Goal: Transaction & Acquisition: Purchase product/service

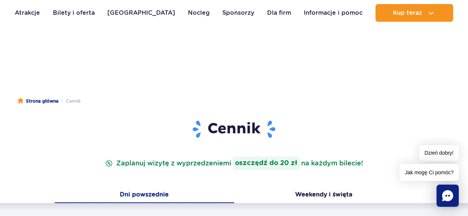
drag, startPoint x: 0, startPoint y: 0, endPoint x: 252, endPoint y: 83, distance: 265.7
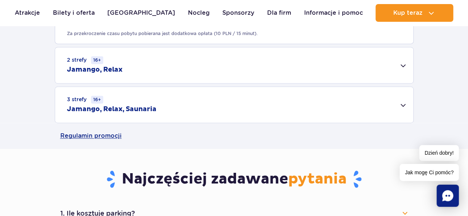
scroll to position [526, 0]
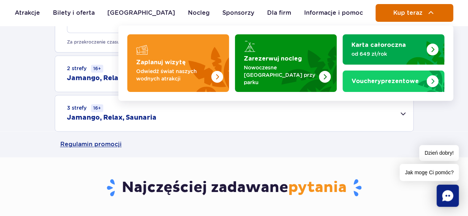
click at [408, 17] on button "Kup teraz" at bounding box center [414, 13] width 78 height 18
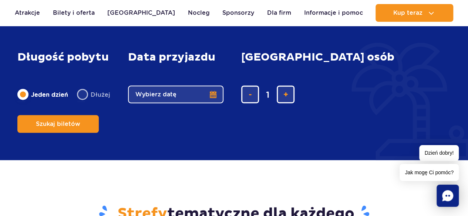
scroll to position [921, 0]
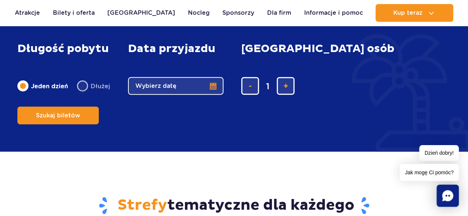
click at [210, 95] on button "Wybierz datę" at bounding box center [175, 86] width 95 height 18
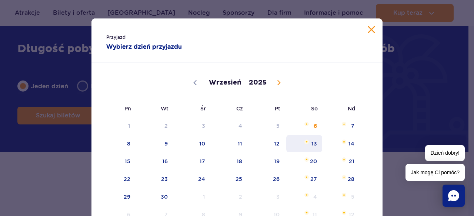
click at [314, 144] on span "13" at bounding box center [303, 143] width 37 height 17
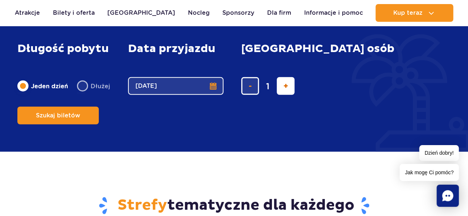
click at [283, 86] on span "dodaj bilet" at bounding box center [285, 86] width 5 height 0
type input "5"
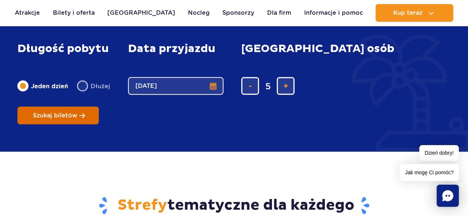
click at [77, 112] on span "Szukaj biletów" at bounding box center [55, 115] width 44 height 7
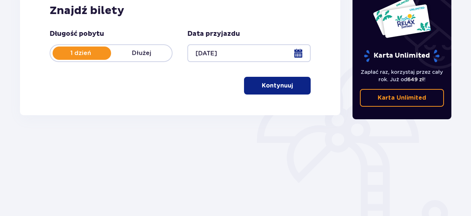
scroll to position [148, 0]
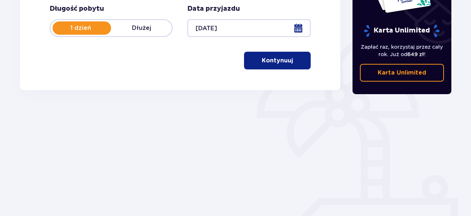
click at [277, 68] on button "Kontynuuj" at bounding box center [277, 61] width 67 height 18
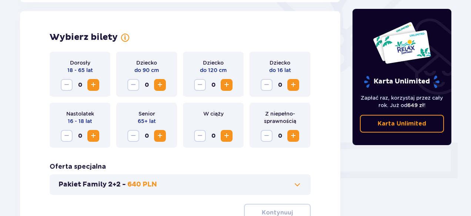
scroll to position [206, 0]
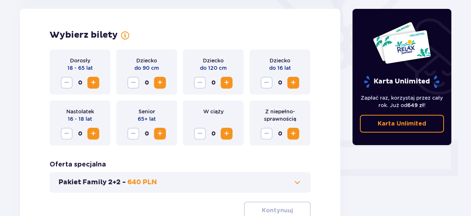
click at [90, 80] on span "Increase" at bounding box center [93, 82] width 9 height 9
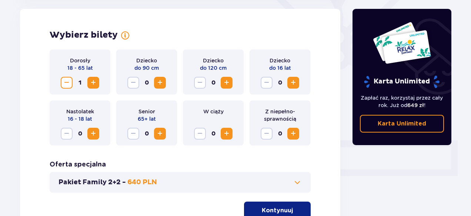
click at [90, 80] on span "Increase" at bounding box center [93, 82] width 9 height 9
click at [293, 181] on span at bounding box center [297, 182] width 9 height 9
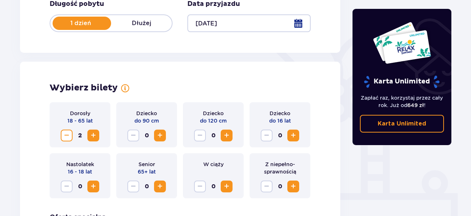
scroll to position [153, 0]
click at [165, 139] on button "Increase" at bounding box center [160, 135] width 12 height 12
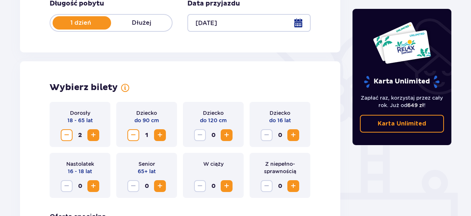
click at [295, 136] on span "Increase" at bounding box center [293, 135] width 9 height 9
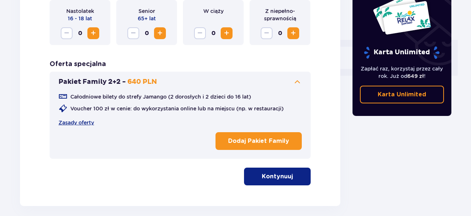
scroll to position [323, 0]
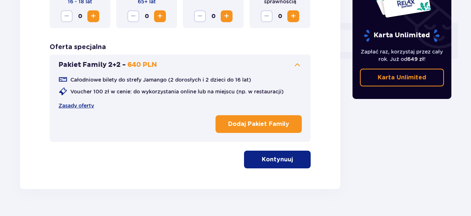
click at [303, 155] on button "Kontynuuj" at bounding box center [277, 160] width 67 height 18
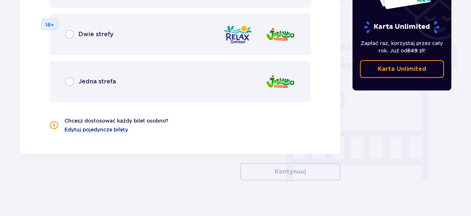
scroll to position [620, 0]
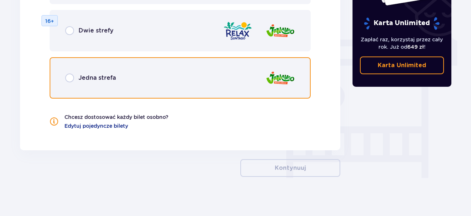
click at [70, 82] on input "radio" at bounding box center [69, 78] width 9 height 9
radio input "true"
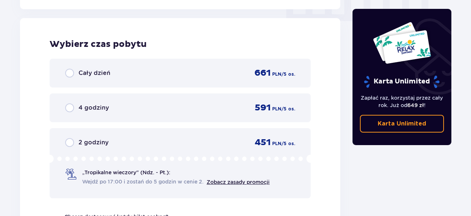
scroll to position [761, 0]
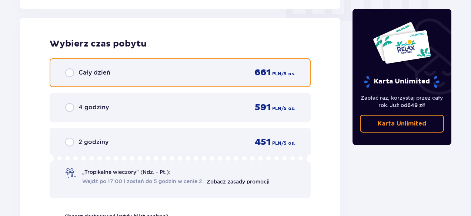
click at [70, 74] on input "radio" at bounding box center [69, 72] width 9 height 9
radio input "true"
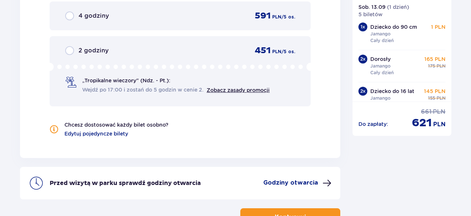
scroll to position [901, 0]
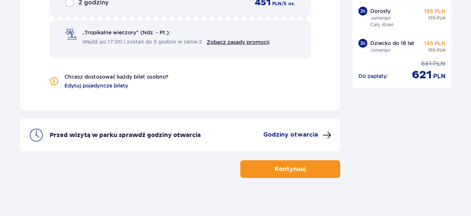
drag, startPoint x: 470, startPoint y: 198, endPoint x: 473, endPoint y: 156, distance: 42.3
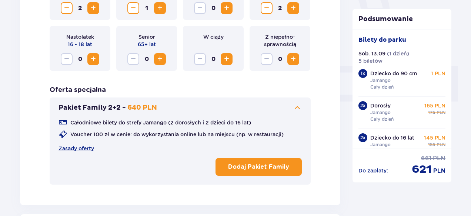
scroll to position [284, 0]
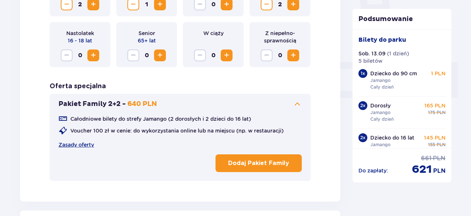
click at [266, 165] on p "Dodaj Pakiet Family" at bounding box center [258, 163] width 61 height 8
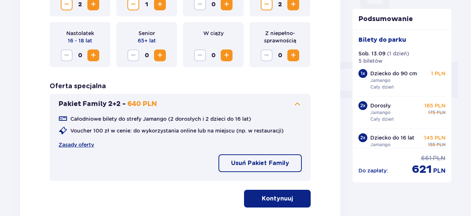
click at [286, 198] on button "Kontynuuj" at bounding box center [277, 199] width 67 height 18
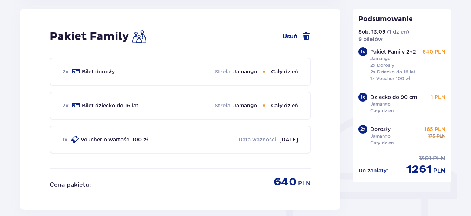
scroll to position [59, 0]
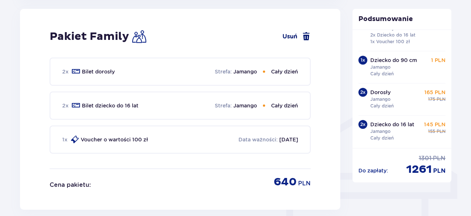
click at [304, 34] on span at bounding box center [305, 36] width 9 height 9
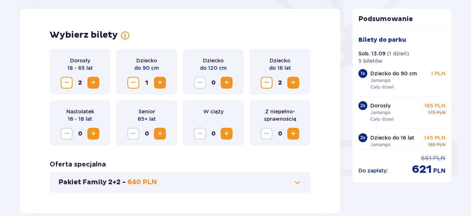
scroll to position [206, 0]
click at [267, 82] on span "Decrease" at bounding box center [266, 82] width 9 height 9
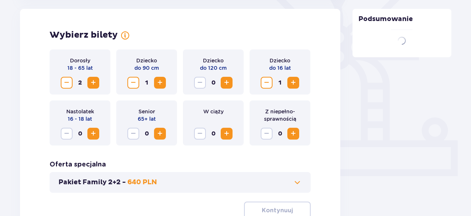
click at [267, 82] on span "Decrease" at bounding box center [266, 82] width 9 height 9
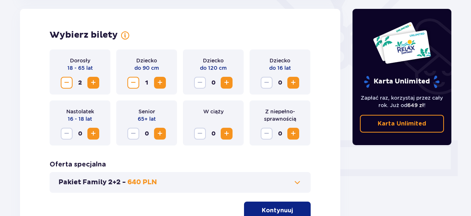
click at [64, 84] on span "Decrease" at bounding box center [66, 82] width 9 height 9
click at [129, 84] on span "Decrease" at bounding box center [133, 82] width 9 height 9
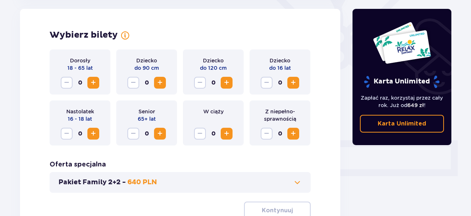
click at [206, 184] on button "Pakiet Family 2+2 - 640 PLN" at bounding box center [179, 182] width 243 height 9
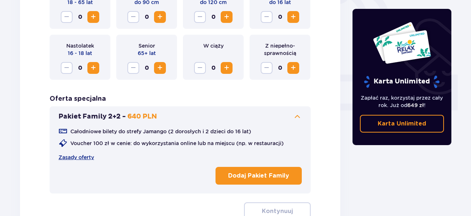
scroll to position [288, 0]
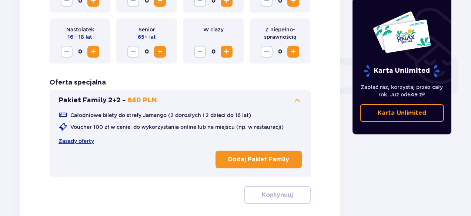
click at [265, 160] on p "Dodaj Pakiet Family" at bounding box center [258, 160] width 61 height 8
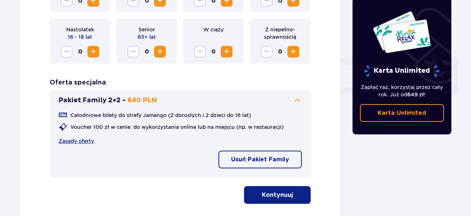
click at [286, 198] on button "Kontynuuj" at bounding box center [277, 195] width 67 height 18
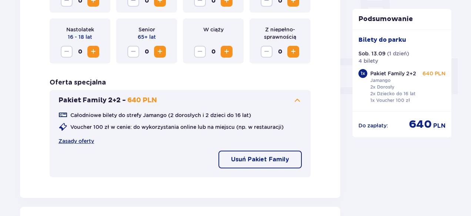
drag, startPoint x: 470, startPoint y: 153, endPoint x: 473, endPoint y: 68, distance: 84.8
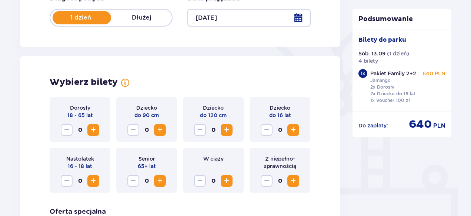
scroll to position [156, 0]
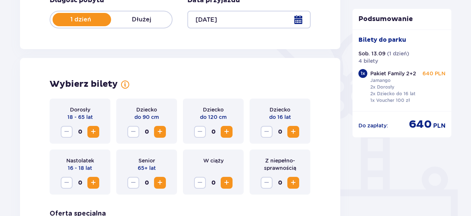
click at [162, 131] on span "Increase" at bounding box center [159, 132] width 9 height 9
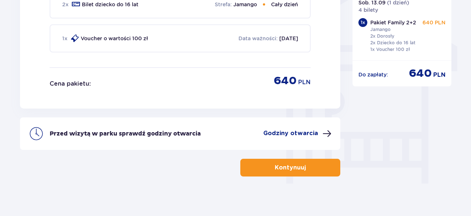
scroll to position [619, 0]
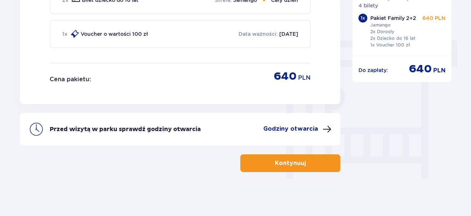
click at [285, 158] on button "Kontynuuj" at bounding box center [290, 164] width 100 height 18
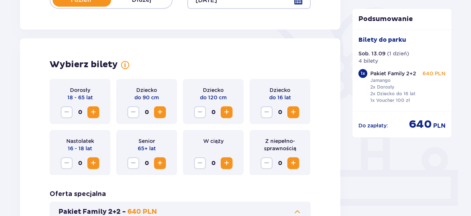
scroll to position [171, 0]
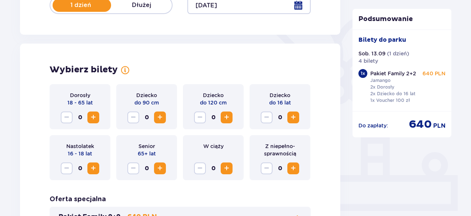
click at [162, 115] on span "Increase" at bounding box center [159, 117] width 9 height 9
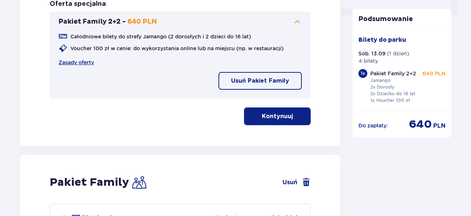
scroll to position [369, 0]
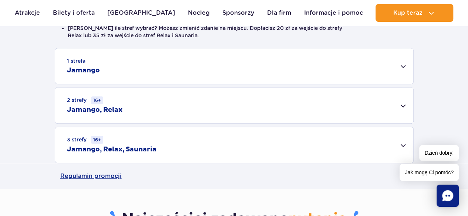
scroll to position [228, 0]
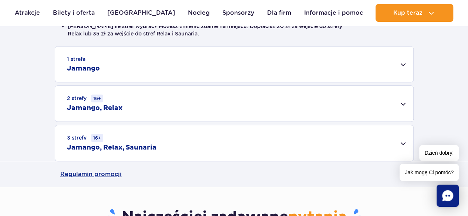
click at [405, 63] on div "1 strefa Jamango" at bounding box center [234, 65] width 358 height 36
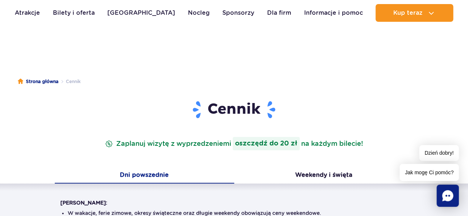
scroll to position [0, 0]
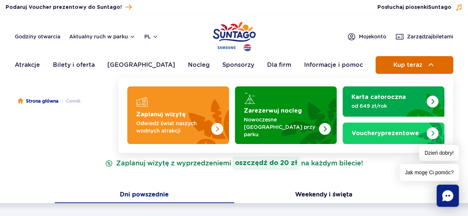
click at [419, 68] on span "Kup teraz" at bounding box center [407, 65] width 29 height 7
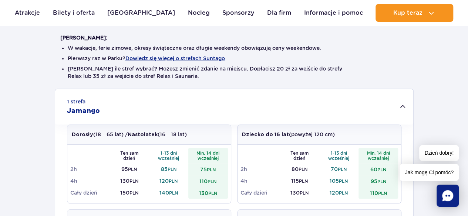
scroll to position [200, 0]
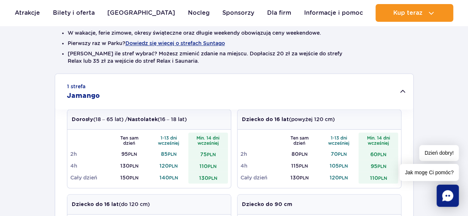
click at [160, 131] on div "Ten sam dzień 1-13 dni wcześniej Min. 14 dni wcześniej 2h 95 PLN 85 PLN 75 PLN …" at bounding box center [149, 159] width 164 height 58
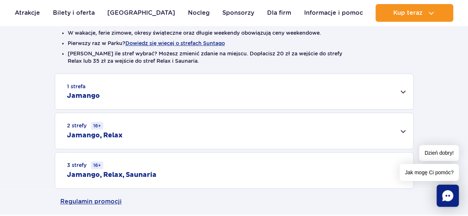
click at [404, 94] on div "1 strefa Jamango" at bounding box center [234, 92] width 358 height 36
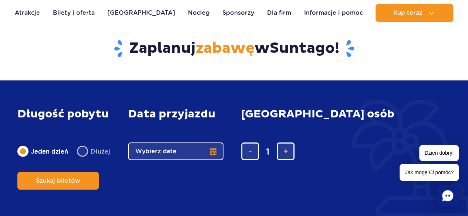
scroll to position [580, 0]
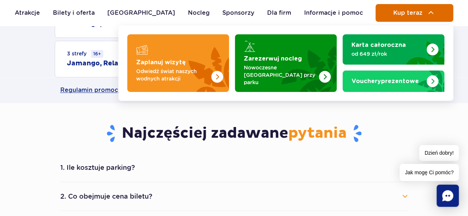
click at [394, 11] on span "Kup teraz" at bounding box center [407, 13] width 29 height 7
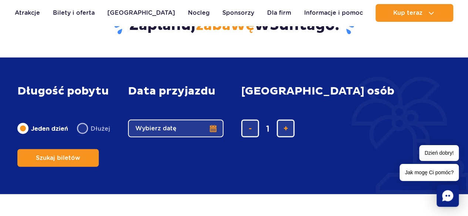
scroll to position [877, 0]
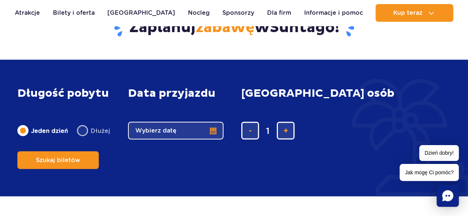
click at [215, 140] on button "Wybierz datę" at bounding box center [175, 131] width 95 height 18
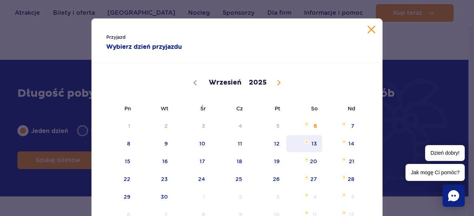
click at [304, 141] on span "Wrzesień 13, 2025" at bounding box center [306, 142] width 4 height 4
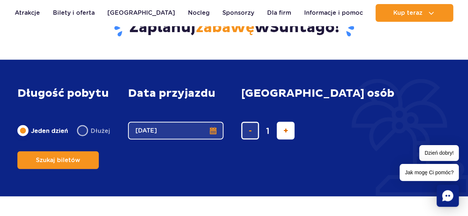
click at [283, 131] on span "dodaj bilet" at bounding box center [285, 131] width 5 height 0
click at [244, 139] on button "usuń bilet" at bounding box center [250, 131] width 18 height 18
type input "1"
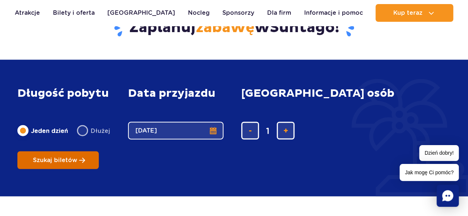
click at [99, 152] on button "Szukaj biletów" at bounding box center [57, 161] width 81 height 18
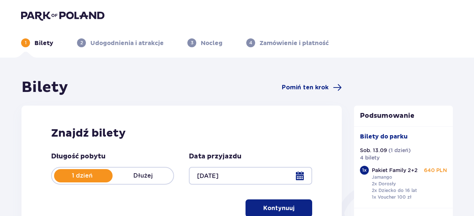
type input "[DATE]"
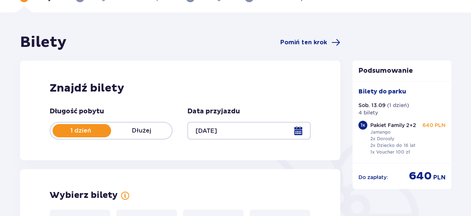
scroll to position [130, 0]
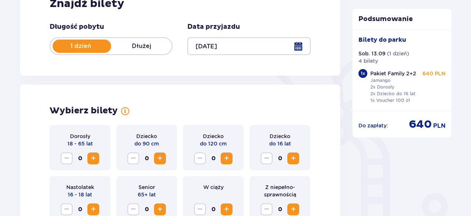
click at [164, 159] on span "Increase" at bounding box center [159, 158] width 9 height 9
drag, startPoint x: 470, startPoint y: 80, endPoint x: 473, endPoint y: 117, distance: 36.4
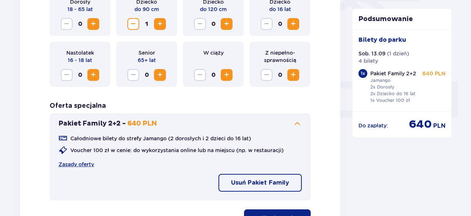
scroll to position [335, 0]
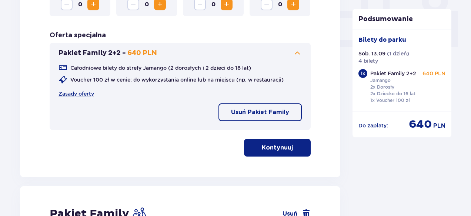
click at [286, 112] on p "Usuń Pakiet Family" at bounding box center [260, 112] width 58 height 8
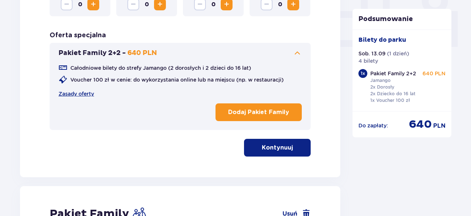
scroll to position [64, 0]
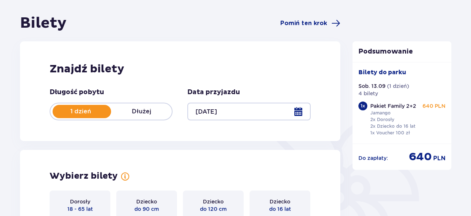
click at [144, 204] on p "Dziecko" at bounding box center [146, 201] width 21 height 7
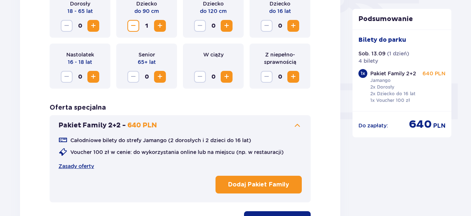
scroll to position [272, 0]
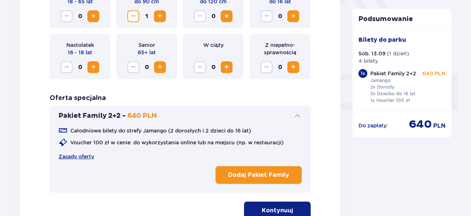
click at [286, 171] on p "Dodaj Pakiet Family" at bounding box center [258, 175] width 61 height 8
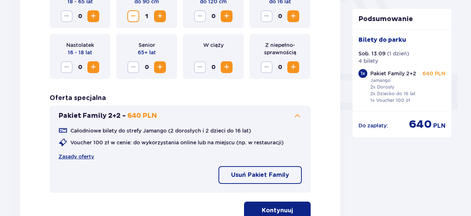
click at [275, 208] on p "Kontynuuj" at bounding box center [277, 211] width 31 height 8
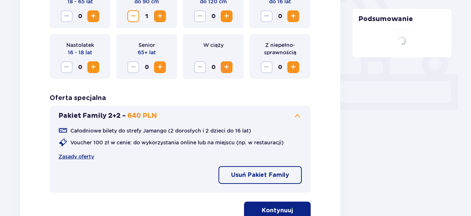
click at [275, 208] on div "Bilety Pomiń ten krok Znajdź bilety Długość pobytu 1 dzień Dłużej Data przyjazd…" at bounding box center [235, 153] width 471 height 736
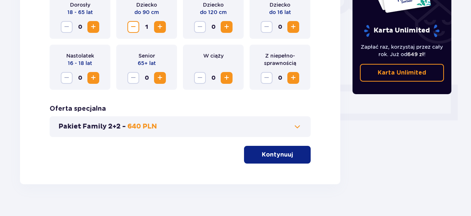
scroll to position [274, 0]
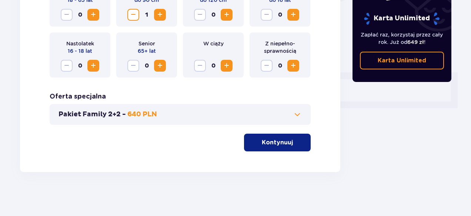
click at [281, 144] on p "Kontynuuj" at bounding box center [277, 143] width 31 height 8
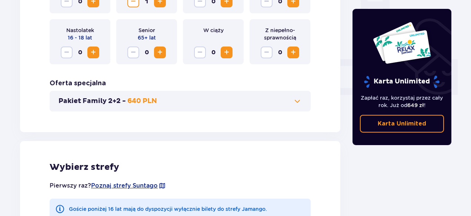
scroll to position [411, 0]
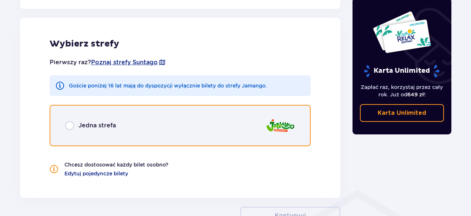
click at [73, 125] on input "radio" at bounding box center [69, 125] width 9 height 9
radio input "true"
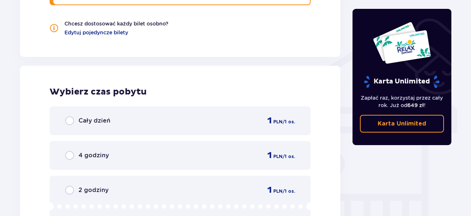
scroll to position [600, 0]
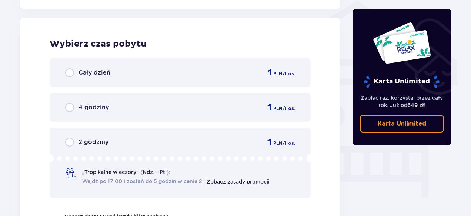
click at [71, 125] on div "Cały dzień 1 PLN / 1 os. 4 godziny 1 PLN / 1 os. 2 godziny 1 PLN / 1 os. „Tropi…" at bounding box center [180, 128] width 261 height 140
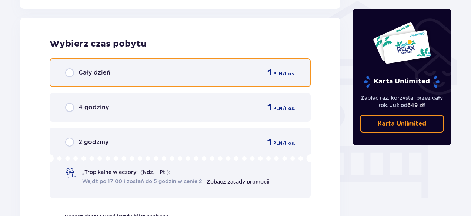
click at [69, 74] on input "radio" at bounding box center [69, 72] width 9 height 9
radio input "true"
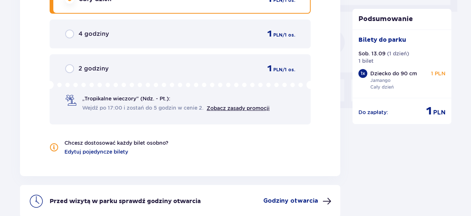
scroll to position [746, 0]
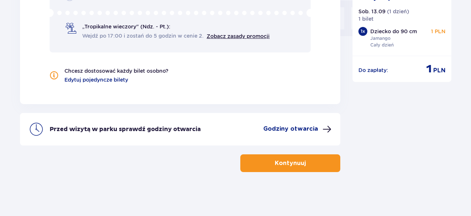
click at [292, 165] on p "Kontynuuj" at bounding box center [289, 163] width 31 height 8
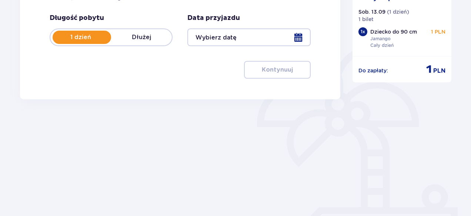
type input "13.09.25"
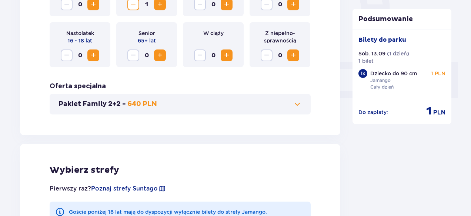
scroll to position [286, 0]
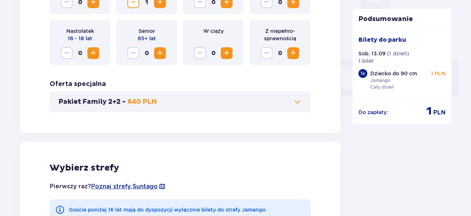
click at [285, 104] on button "Pakiet Family 2+2 - 640 PLN" at bounding box center [179, 102] width 243 height 9
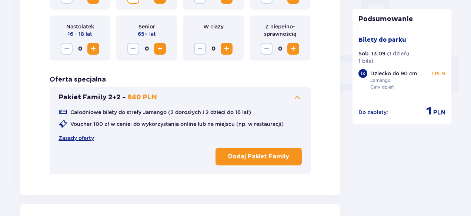
scroll to position [295, 0]
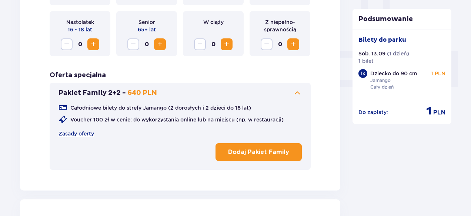
click at [287, 147] on button "Dodaj Pakiet Family" at bounding box center [258, 153] width 86 height 18
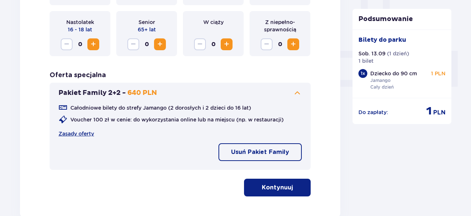
click at [286, 188] on button "Kontynuuj" at bounding box center [277, 188] width 67 height 18
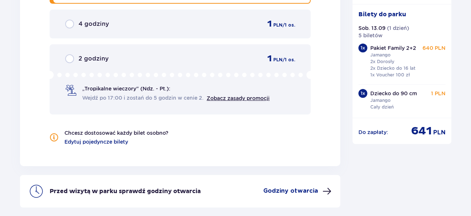
scroll to position [1054, 0]
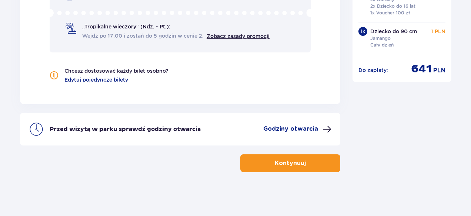
click at [282, 159] on p "Kontynuuj" at bounding box center [289, 163] width 31 height 8
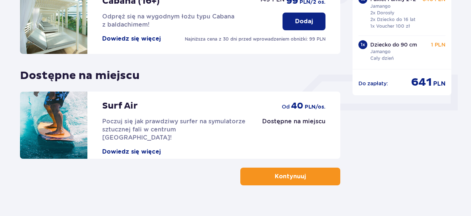
scroll to position [285, 0]
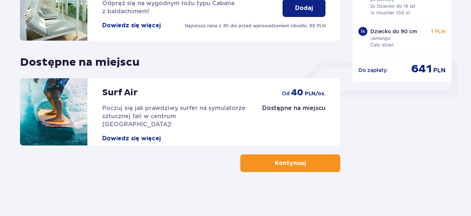
click at [303, 160] on span "button" at bounding box center [307, 163] width 9 height 9
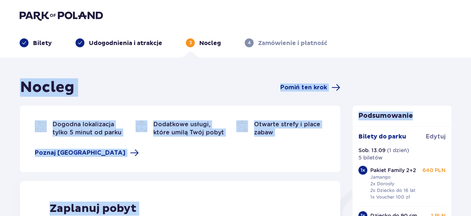
drag, startPoint x: 469, startPoint y: 49, endPoint x: 472, endPoint y: 111, distance: 62.2
click at [471, 111] on html "Bilety Udogodnienia i atrakcje 3 Nocleg 4 Zamówienie i płatność Nocleg Pomiń te…" at bounding box center [235, 108] width 471 height 216
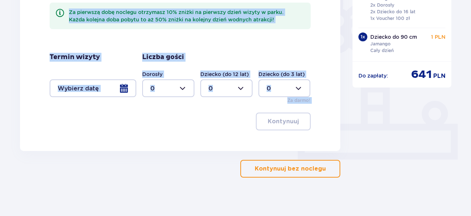
scroll to position [223, 0]
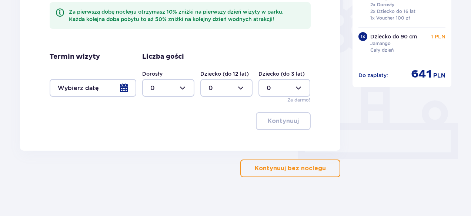
click at [388, 158] on div "Podsumowanie Bilety do parku Edytuj Sob. 13.09 ( 1 dzień ) 5 biletów 1 x Pakiet…" at bounding box center [401, 17] width 111 height 322
click at [304, 172] on p "Kontynuuj bez noclegu" at bounding box center [290, 169] width 71 height 8
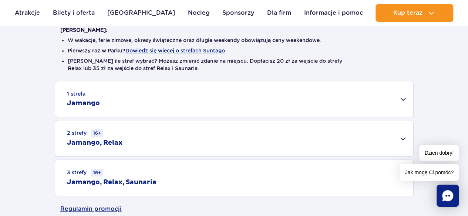
scroll to position [180, 0]
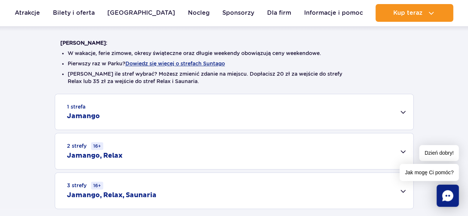
click at [377, 109] on div "1 strefa Jamango" at bounding box center [234, 112] width 358 height 36
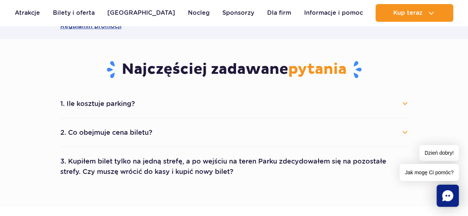
scroll to position [640, 0]
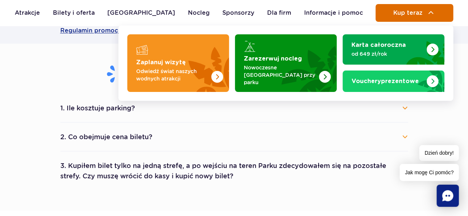
click at [417, 4] on button "Kup teraz" at bounding box center [414, 13] width 78 height 18
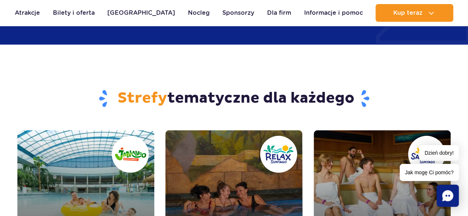
scroll to position [1040, 0]
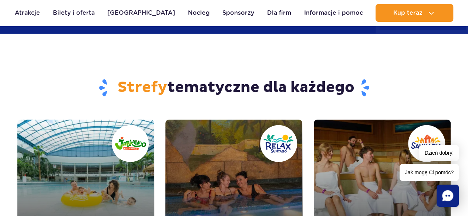
click at [78, 195] on link "Jamango" at bounding box center [85, 188] width 137 height 137
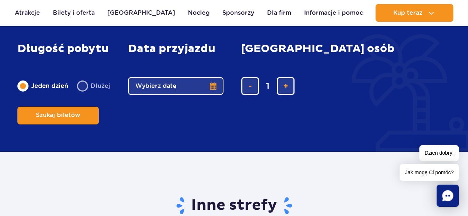
scroll to position [1285, 0]
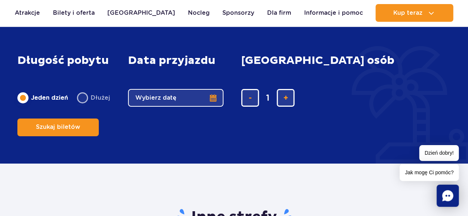
click at [215, 107] on button "Wybierz datę" at bounding box center [175, 98] width 95 height 18
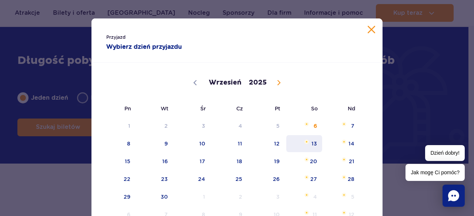
click at [312, 145] on span "13" at bounding box center [303, 143] width 37 height 17
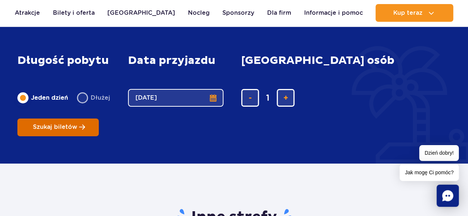
click at [99, 119] on button "Szukaj biletów" at bounding box center [57, 128] width 81 height 18
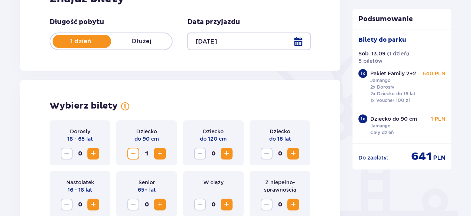
scroll to position [138, 0]
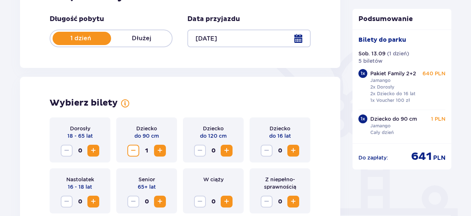
drag, startPoint x: 0, startPoint y: 0, endPoint x: 473, endPoint y: 101, distance: 483.7
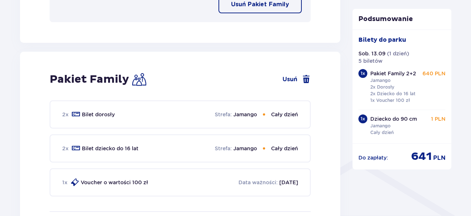
scroll to position [426, 0]
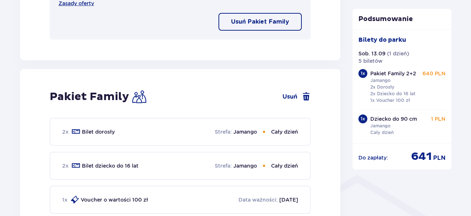
click at [105, 199] on p "Voucher o wartości 100 zł" at bounding box center [114, 199] width 67 height 7
click at [77, 198] on span at bounding box center [74, 200] width 9 height 9
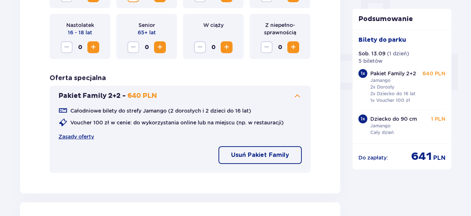
scroll to position [288, 0]
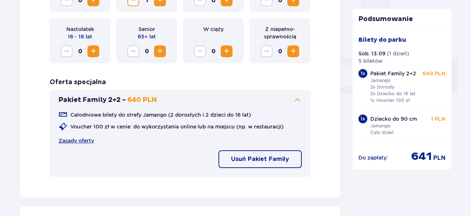
click at [100, 97] on p "Pakiet Family 2+2 -" at bounding box center [91, 100] width 67 height 9
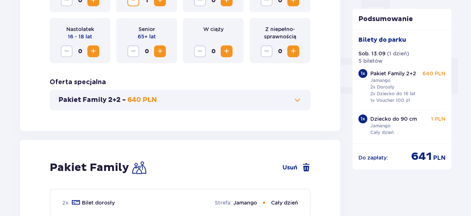
click at [100, 97] on p "Pakiet Family 2+2 -" at bounding box center [91, 100] width 67 height 9
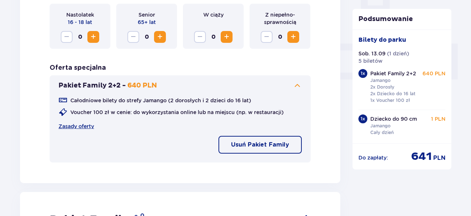
scroll to position [301, 0]
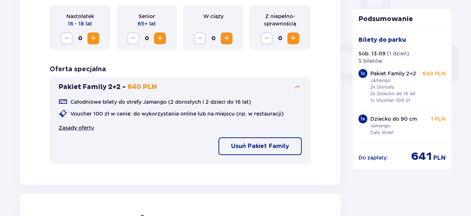
click at [70, 128] on link "Zasady oferty" at bounding box center [76, 127] width 36 height 7
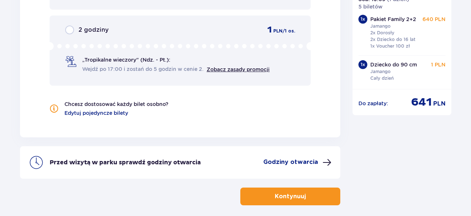
scroll to position [1054, 0]
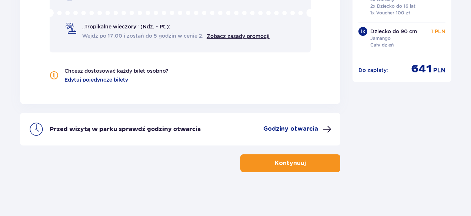
click at [321, 161] on button "Kontynuuj" at bounding box center [290, 164] width 100 height 18
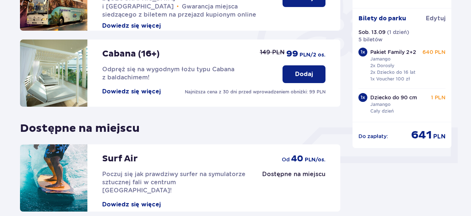
scroll to position [285, 0]
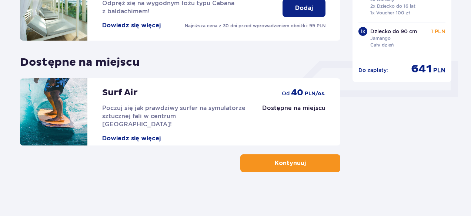
click at [314, 166] on button "Kontynuuj" at bounding box center [290, 164] width 100 height 18
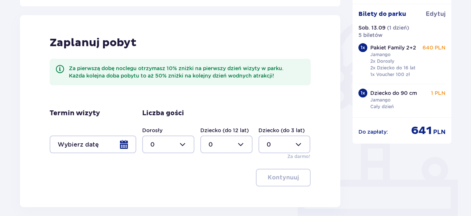
scroll to position [228, 0]
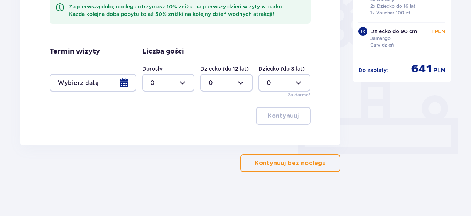
click at [303, 167] on p "Kontynuuj bez noclegu" at bounding box center [290, 163] width 71 height 8
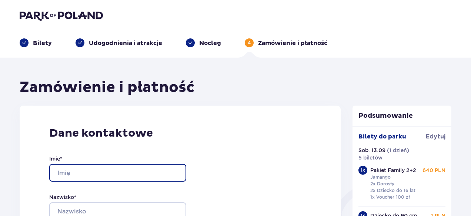
click at [73, 172] on input "Imię *" at bounding box center [117, 173] width 137 height 18
type input "Karolina"
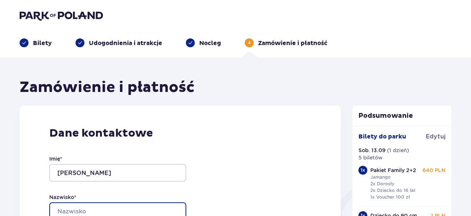
type input "Iwaszko"
type input "karolina@iwaszko.pl"
type input "792773053"
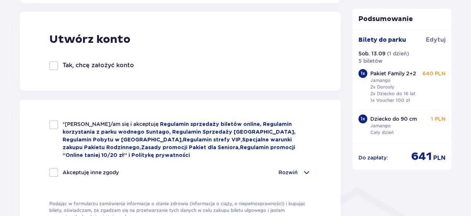
scroll to position [438, 0]
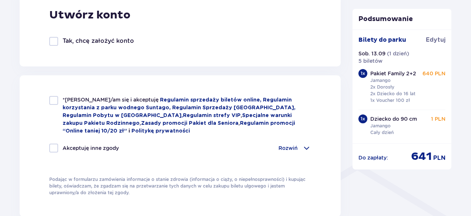
click at [59, 100] on div "*Zapoznałem/am się i akceptuję Regulamin sprzedaży biletów online, Regulamin ko…" at bounding box center [180, 115] width 262 height 39
checkbox input "true"
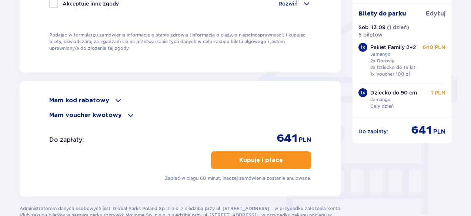
scroll to position [587, 0]
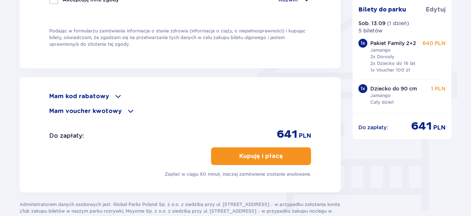
click at [273, 158] on p "Kupuję i płacę" at bounding box center [261, 156] width 44 height 8
